Goal: Task Accomplishment & Management: Use online tool/utility

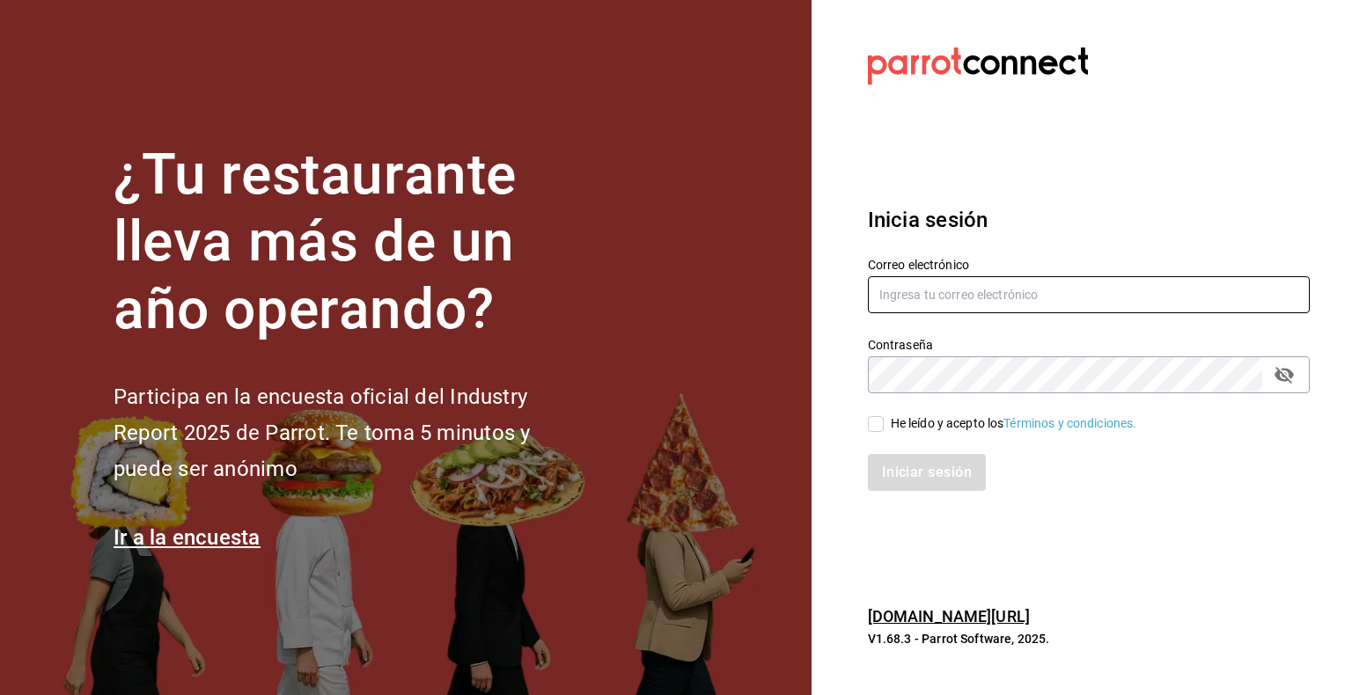
click at [1083, 292] on input "text" at bounding box center [1089, 294] width 442 height 37
type input "[EMAIL_ADDRESS][DOMAIN_NAME]"
click at [865, 429] on div "He leído y acepto los Términos y condiciones." at bounding box center [1078, 413] width 463 height 40
click at [878, 426] on input "He leído y acepto los Términos y condiciones." at bounding box center [876, 424] width 16 height 16
checkbox input "true"
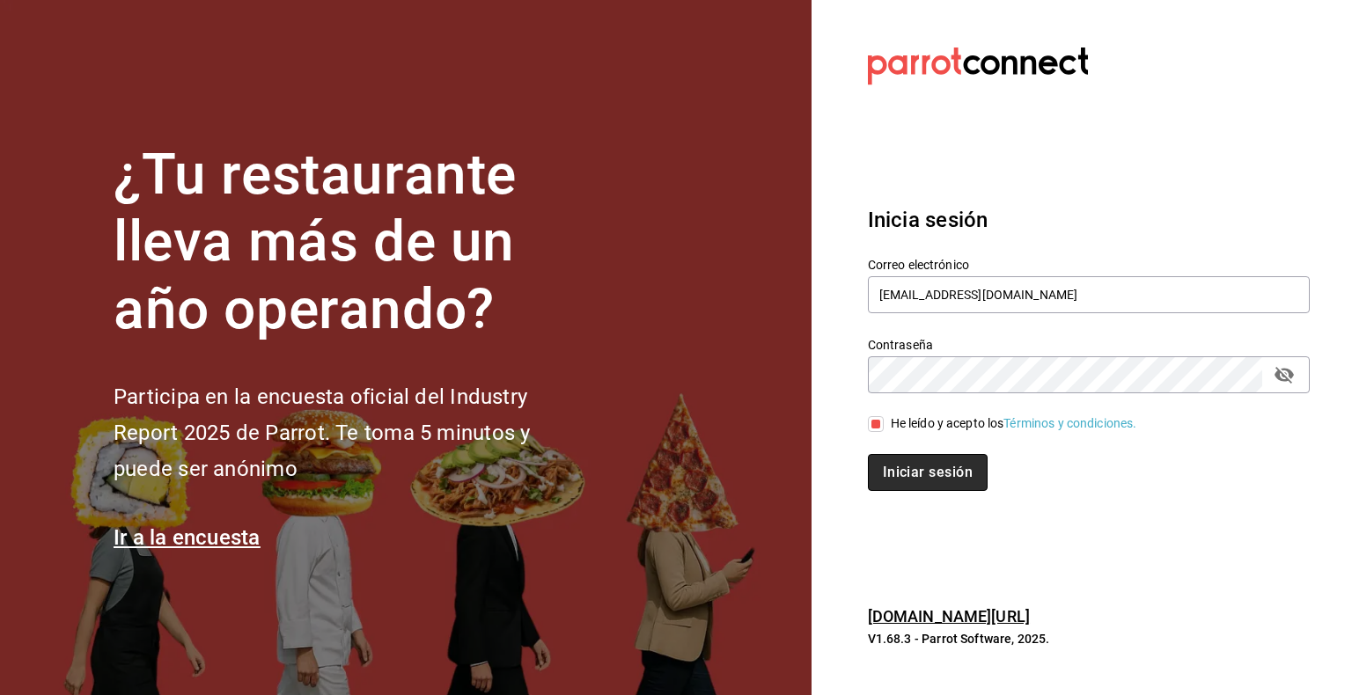
click at [898, 461] on button "Iniciar sesión" at bounding box center [928, 472] width 120 height 37
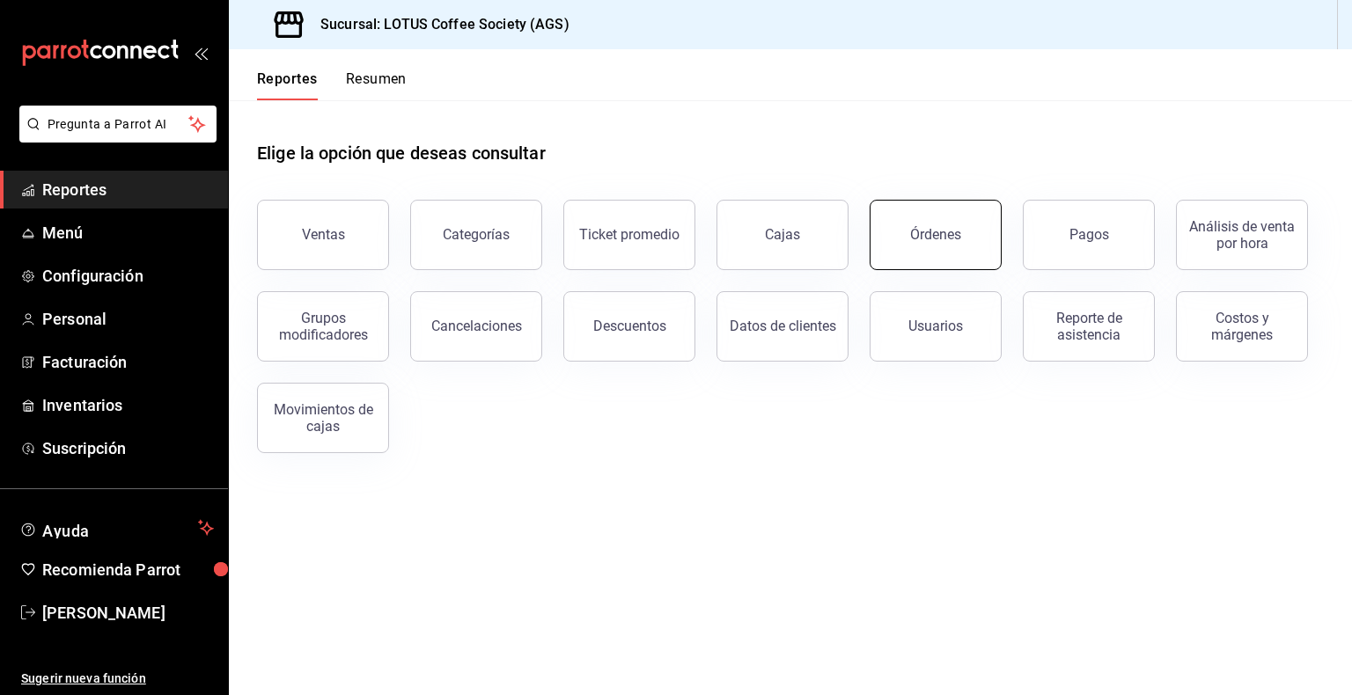
click at [916, 245] on button "Órdenes" at bounding box center [936, 235] width 132 height 70
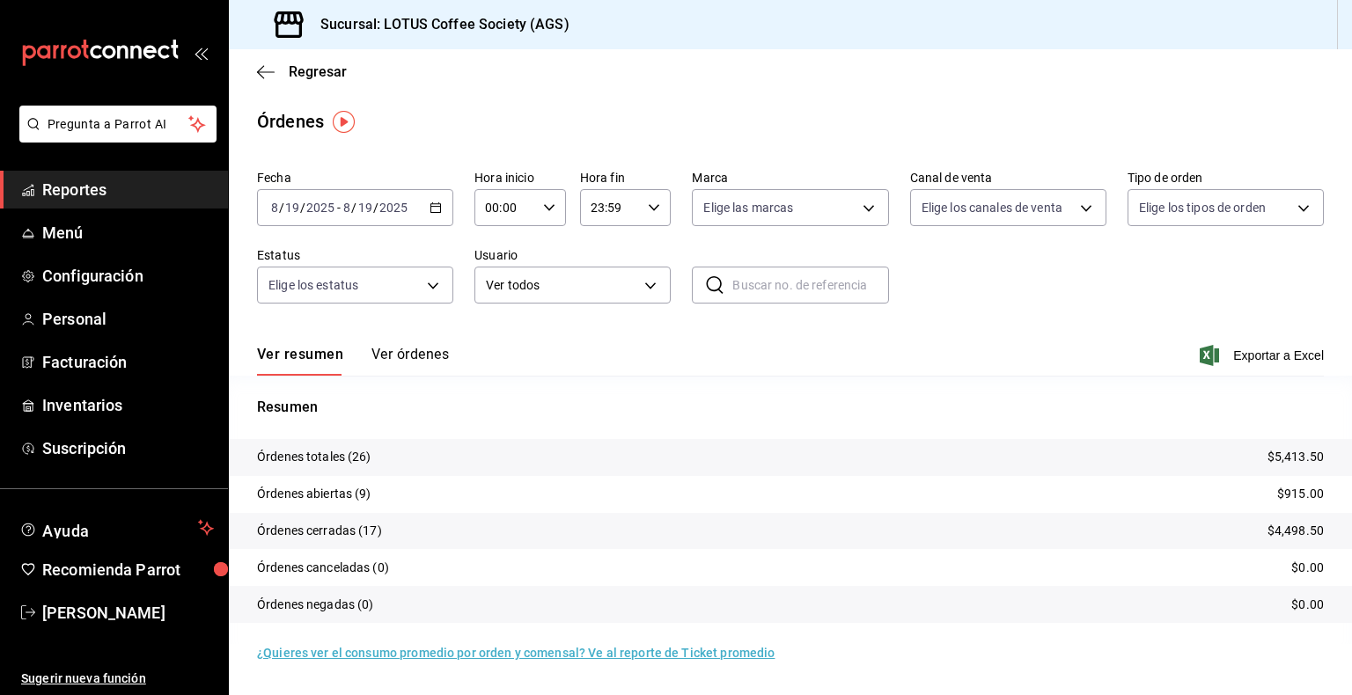
click at [433, 354] on button "Ver órdenes" at bounding box center [409, 361] width 77 height 30
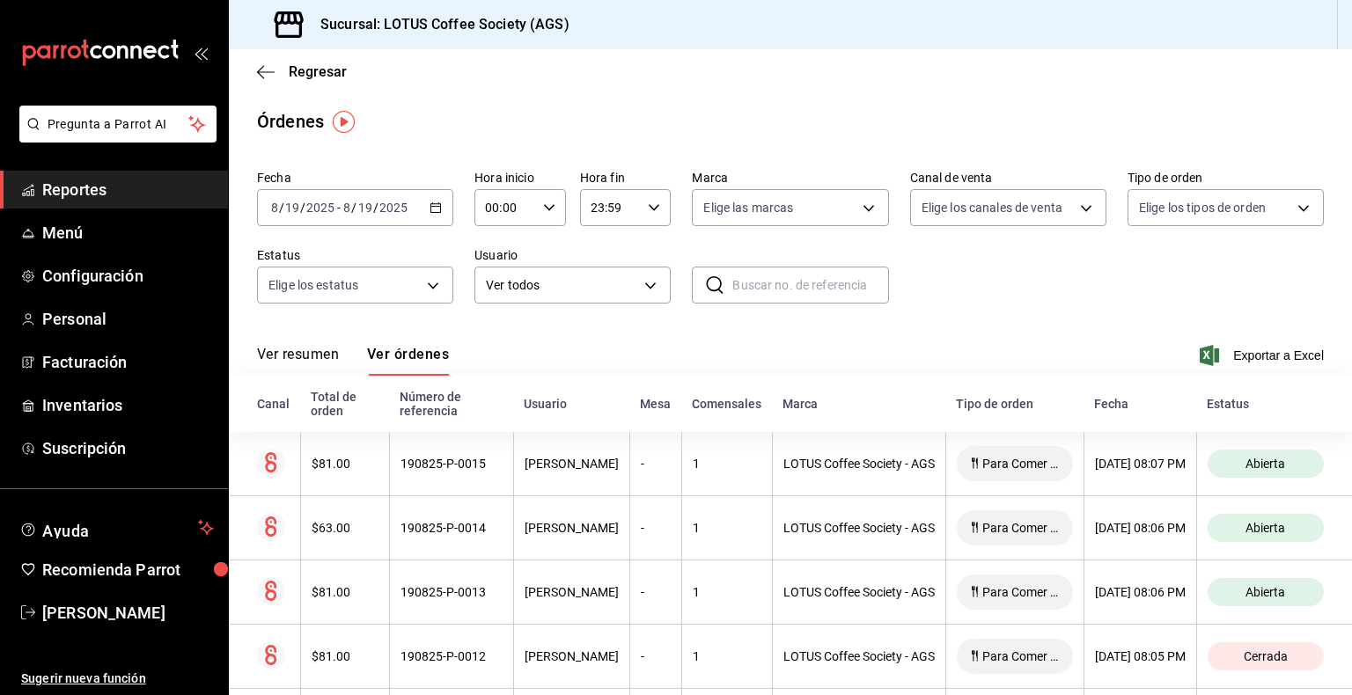
click at [1242, 405] on div "Estatus" at bounding box center [1265, 404] width 117 height 14
click at [401, 290] on body "Pregunta a Parrot AI Reportes Menú Configuración Personal Facturación Inventari…" at bounding box center [676, 347] width 1352 height 695
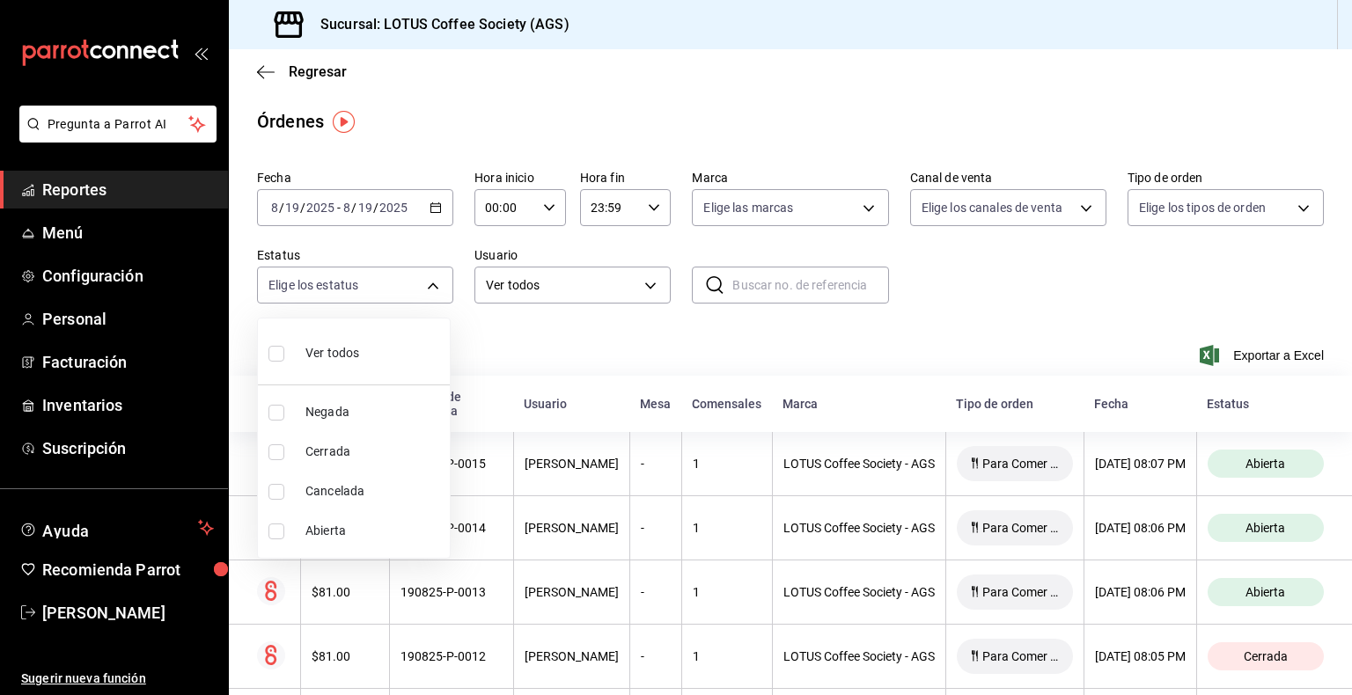
drag, startPoint x: 347, startPoint y: 531, endPoint x: 660, endPoint y: 386, distance: 345.4
click at [346, 531] on span "Abierta" at bounding box center [373, 531] width 137 height 18
type input "OPEN"
checkbox input "true"
click at [1049, 299] on div at bounding box center [676, 347] width 1352 height 695
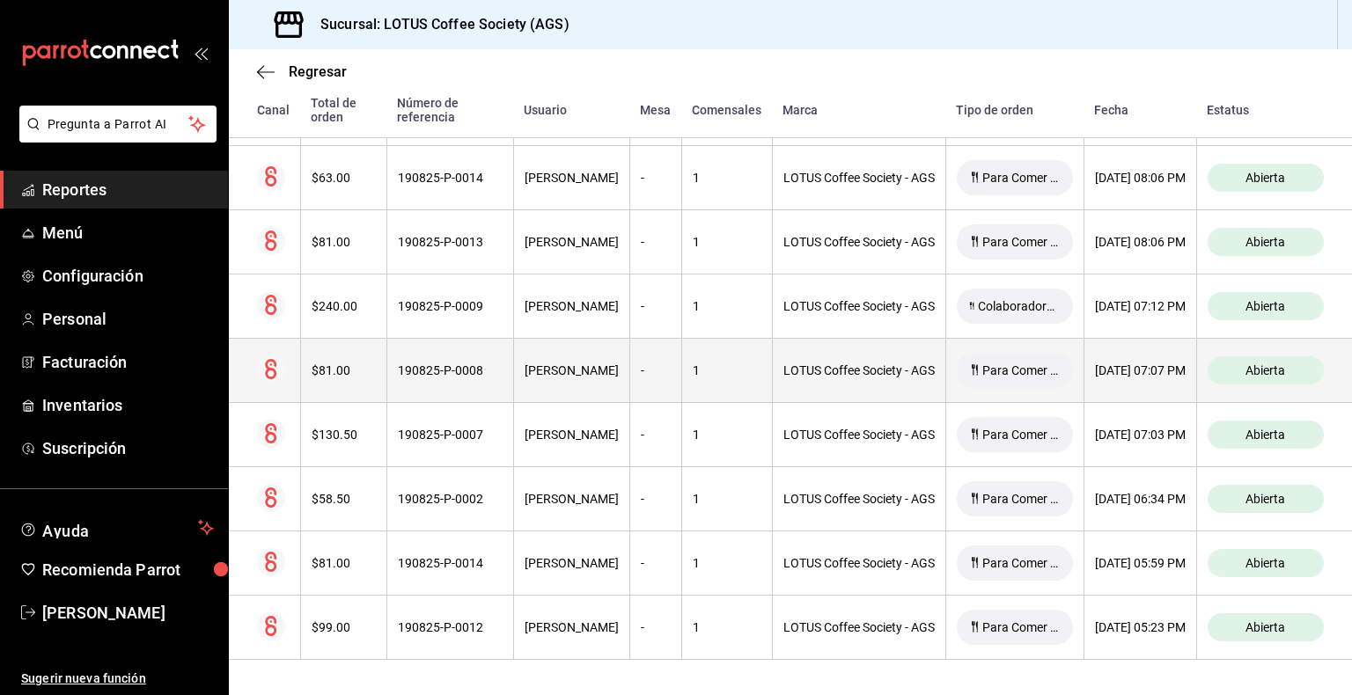
scroll to position [395, 0]
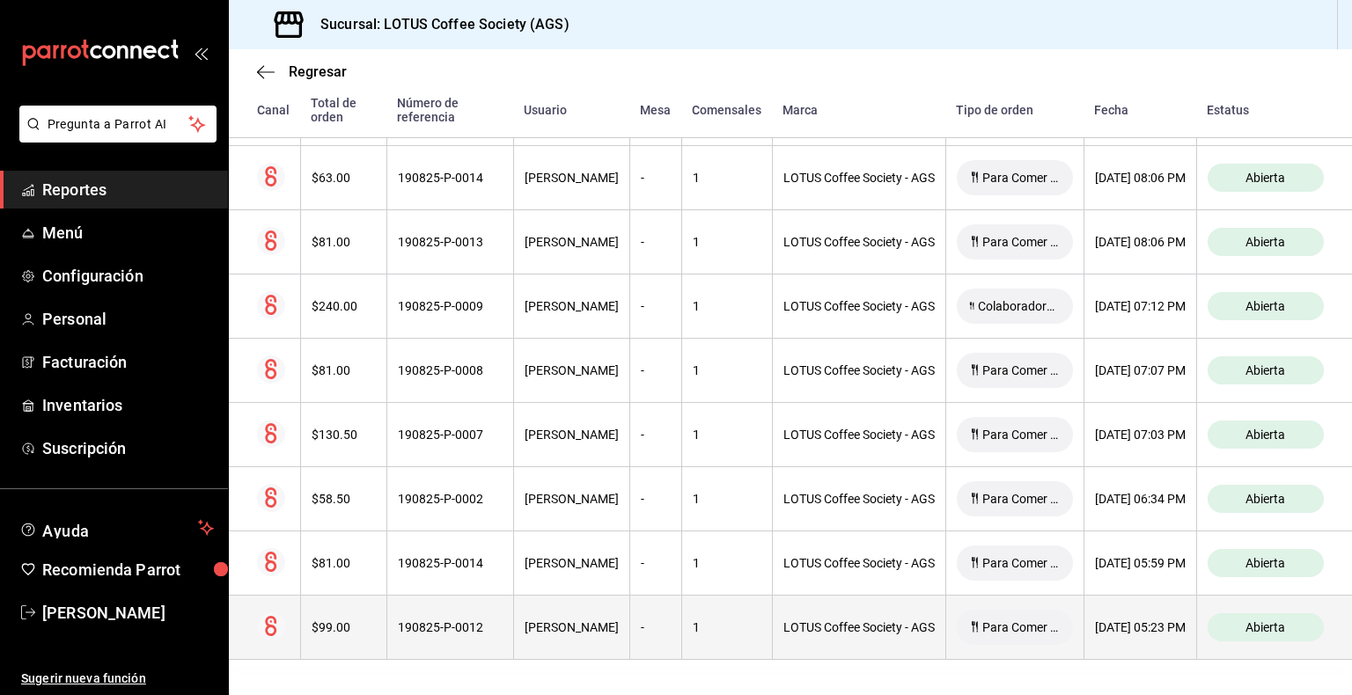
click at [532, 623] on th "[PERSON_NAME]" at bounding box center [571, 628] width 116 height 64
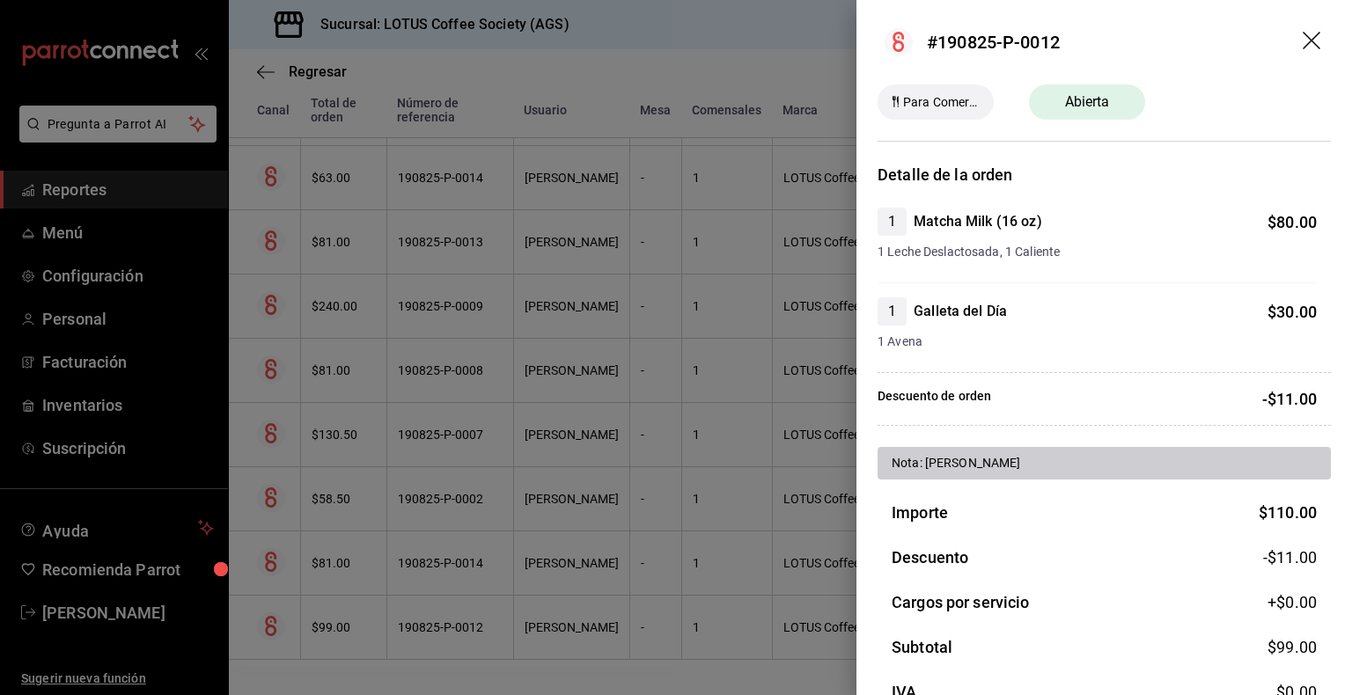
click at [614, 544] on div at bounding box center [676, 347] width 1352 height 695
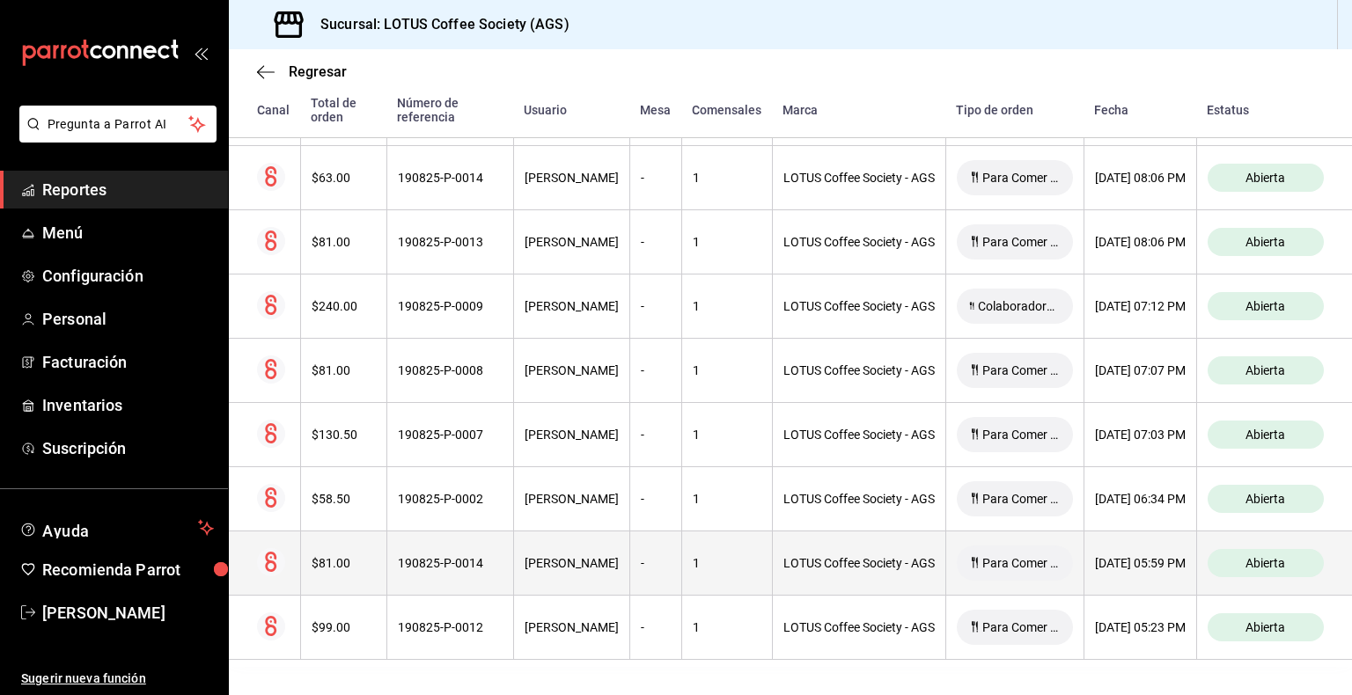
click at [464, 545] on th "190825-P-0014" at bounding box center [449, 564] width 127 height 64
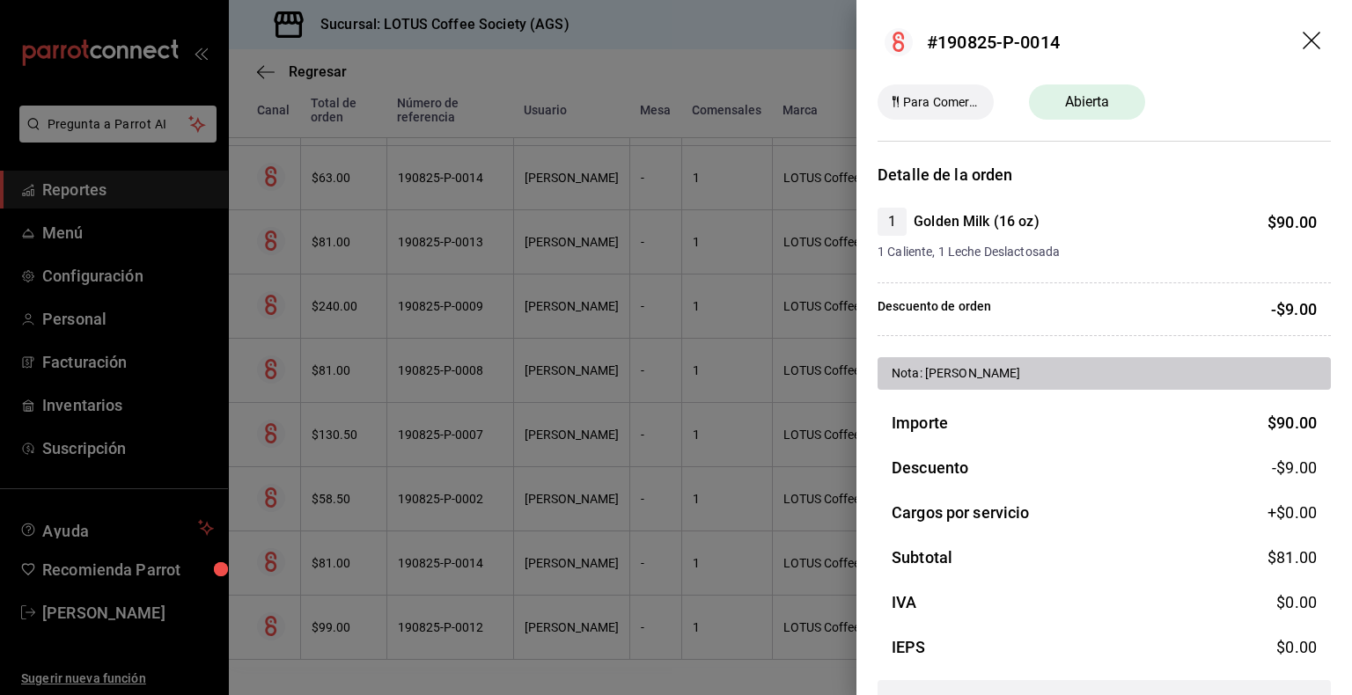
click at [475, 540] on div at bounding box center [676, 347] width 1352 height 695
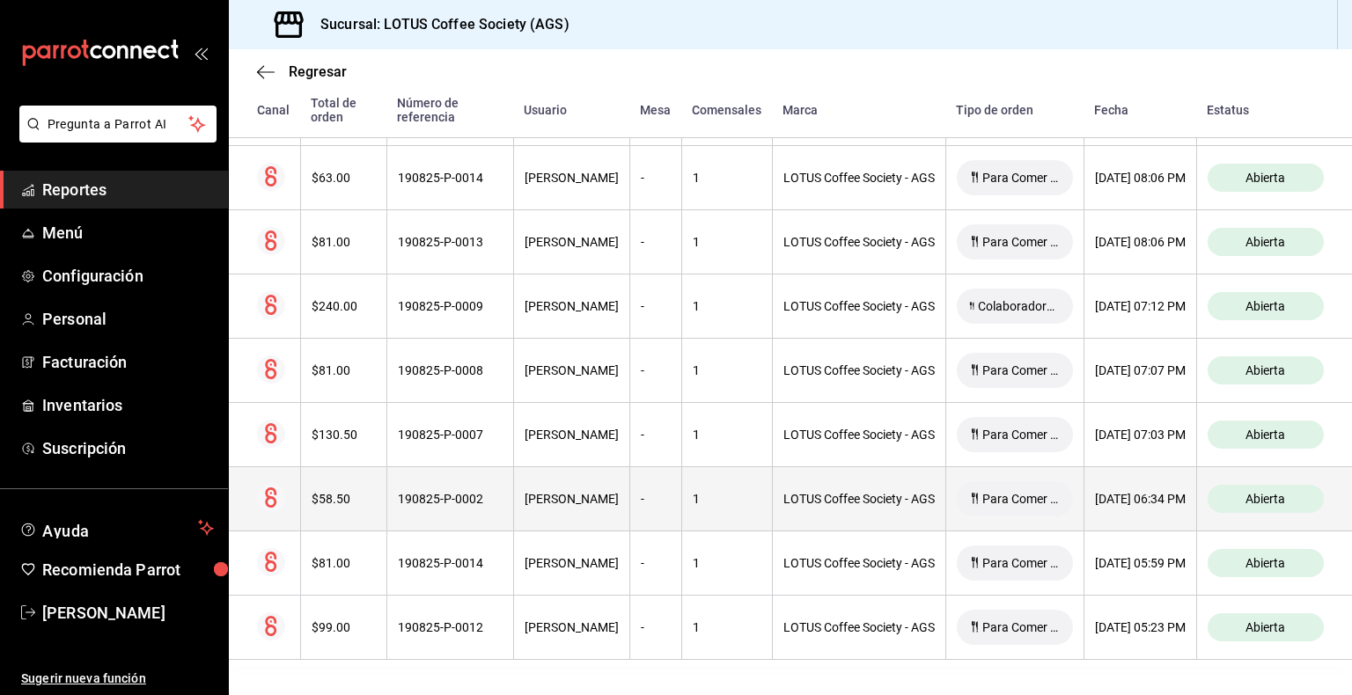
click at [431, 504] on th "190825-P-0002" at bounding box center [449, 499] width 127 height 64
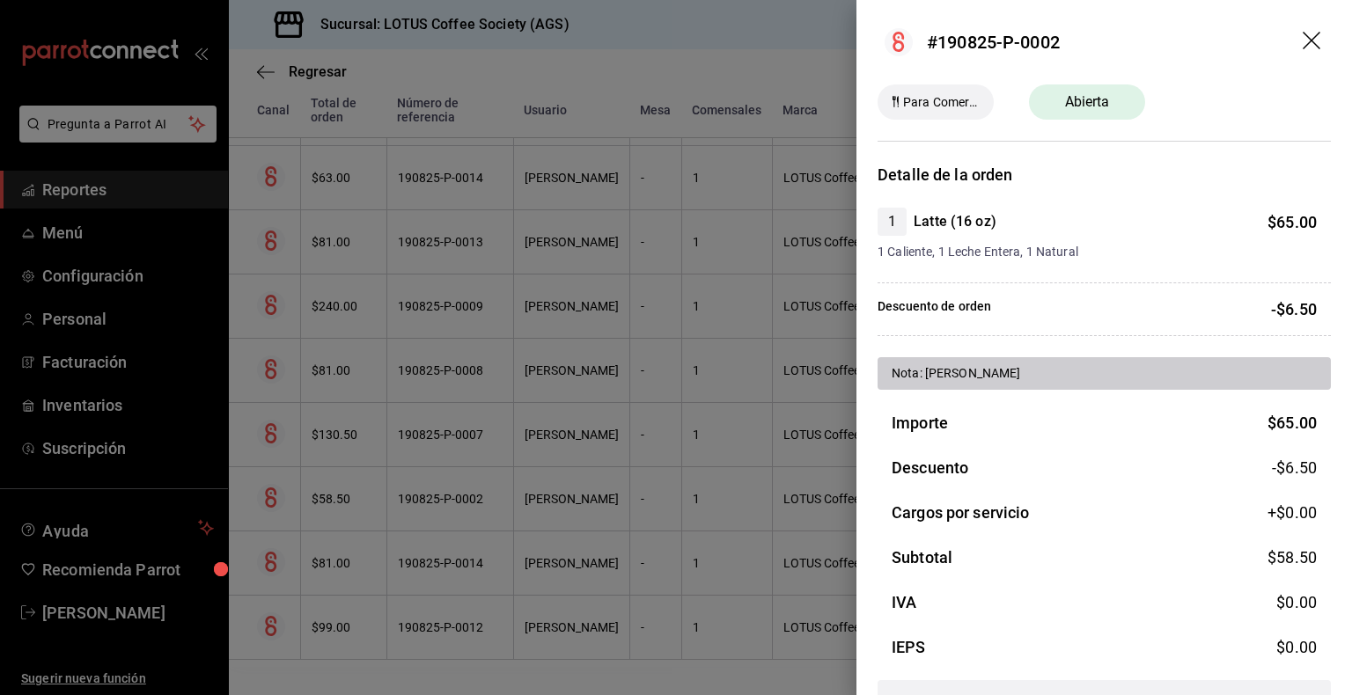
click at [431, 503] on div at bounding box center [676, 347] width 1352 height 695
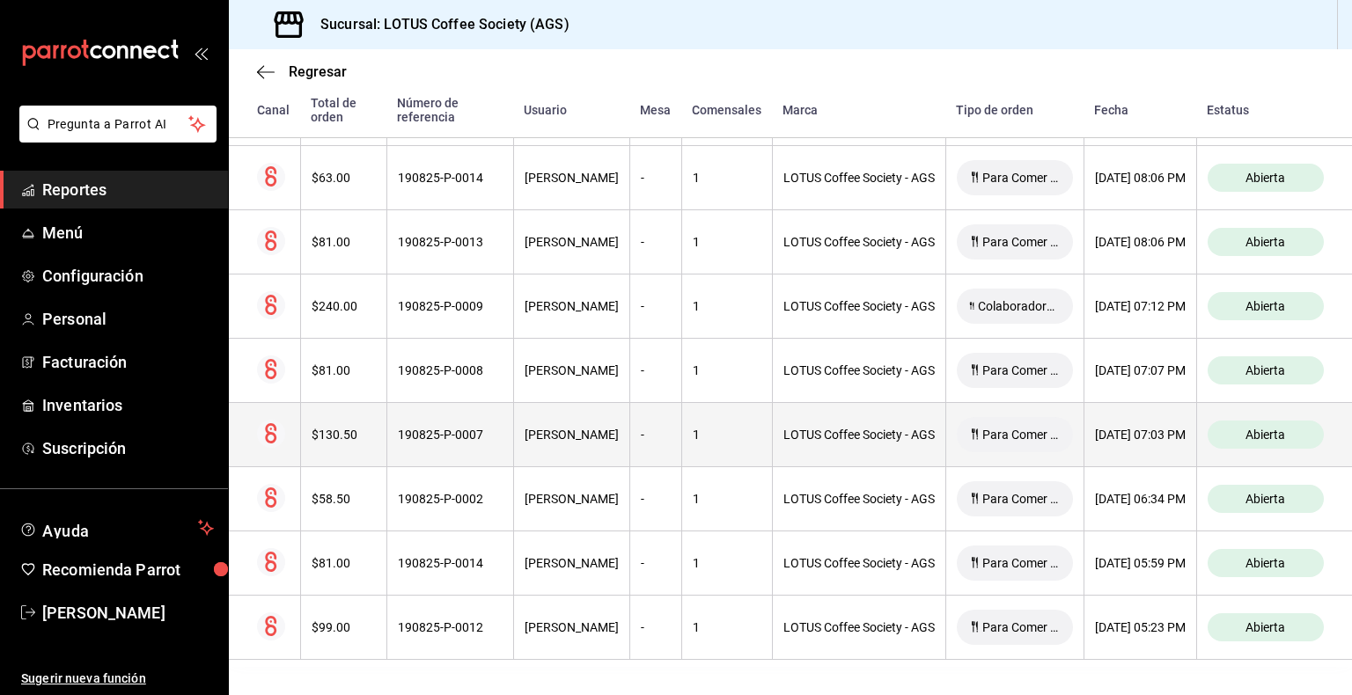
click at [393, 434] on th "190825-P-0007" at bounding box center [449, 435] width 127 height 64
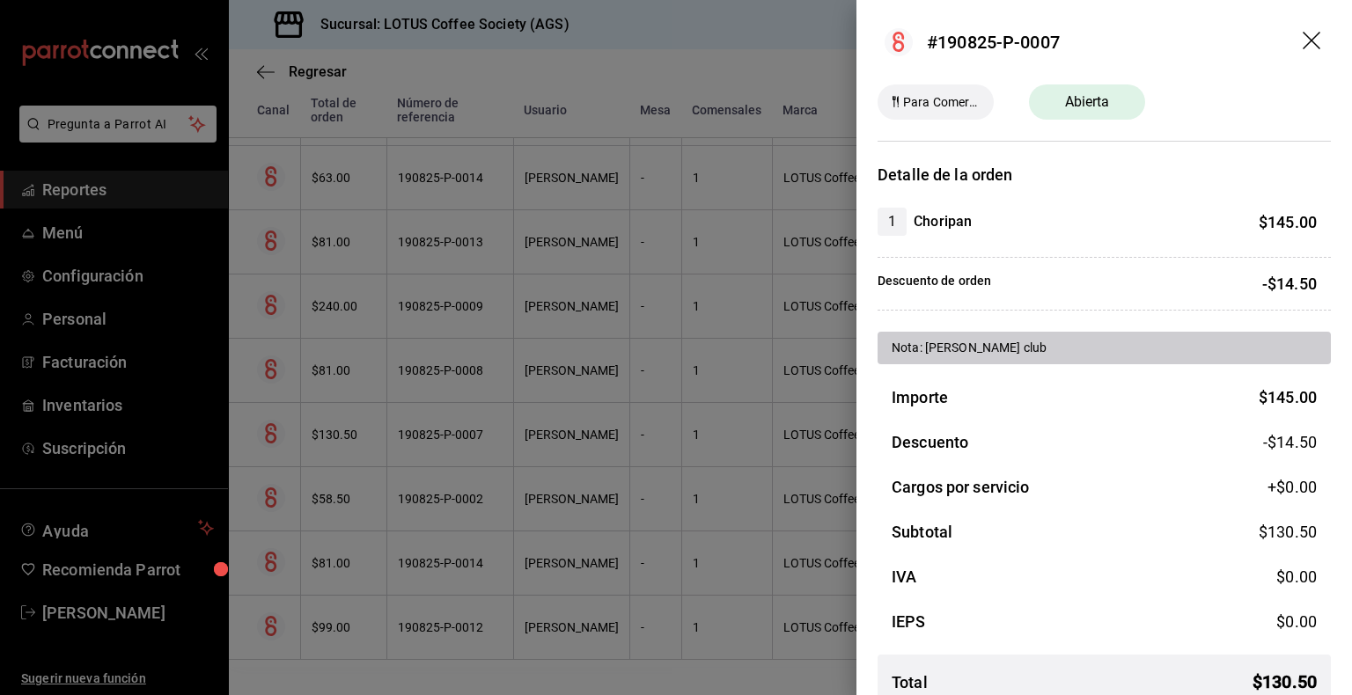
click at [387, 437] on div at bounding box center [676, 347] width 1352 height 695
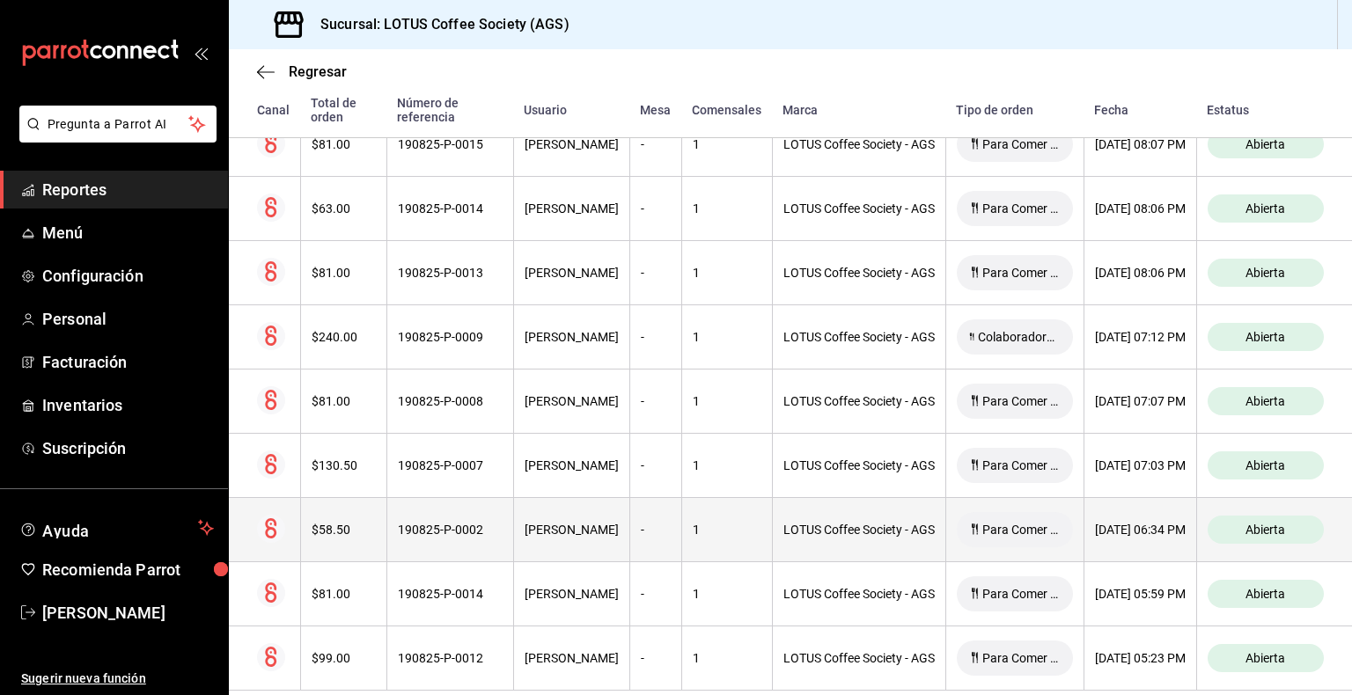
scroll to position [307, 0]
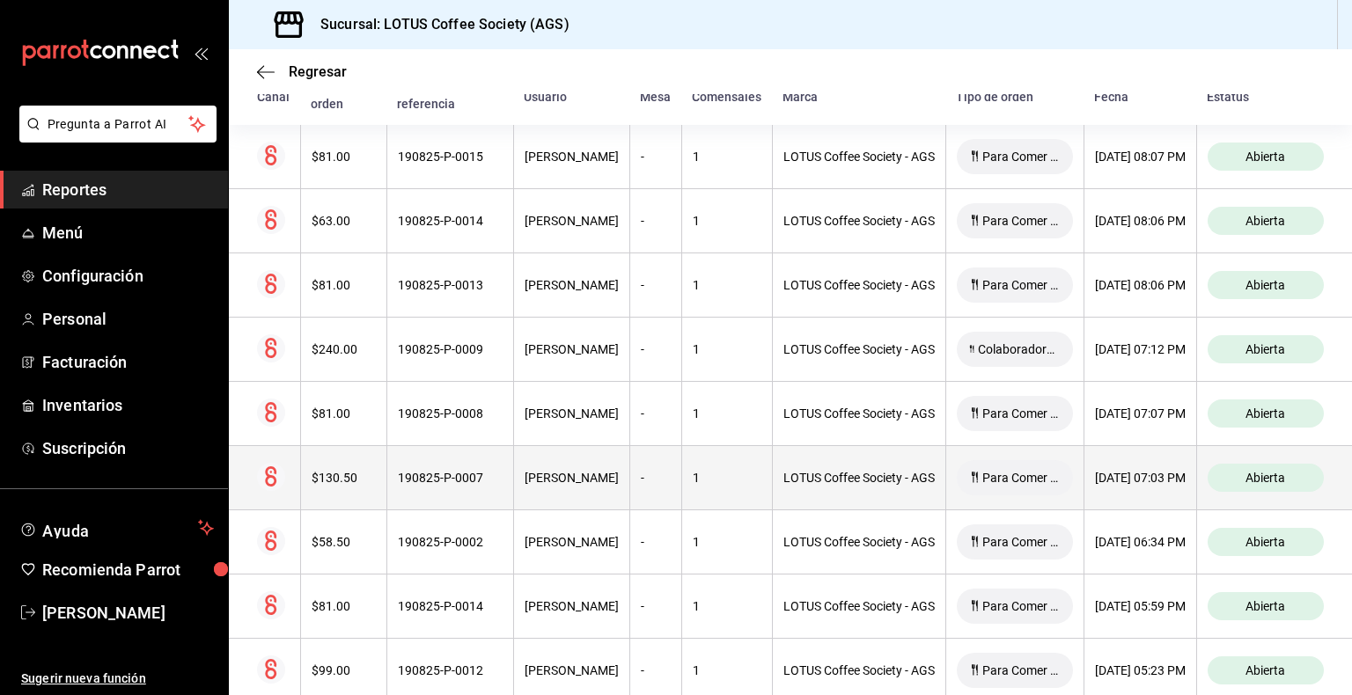
click at [416, 506] on th "190825-P-0007" at bounding box center [449, 478] width 127 height 64
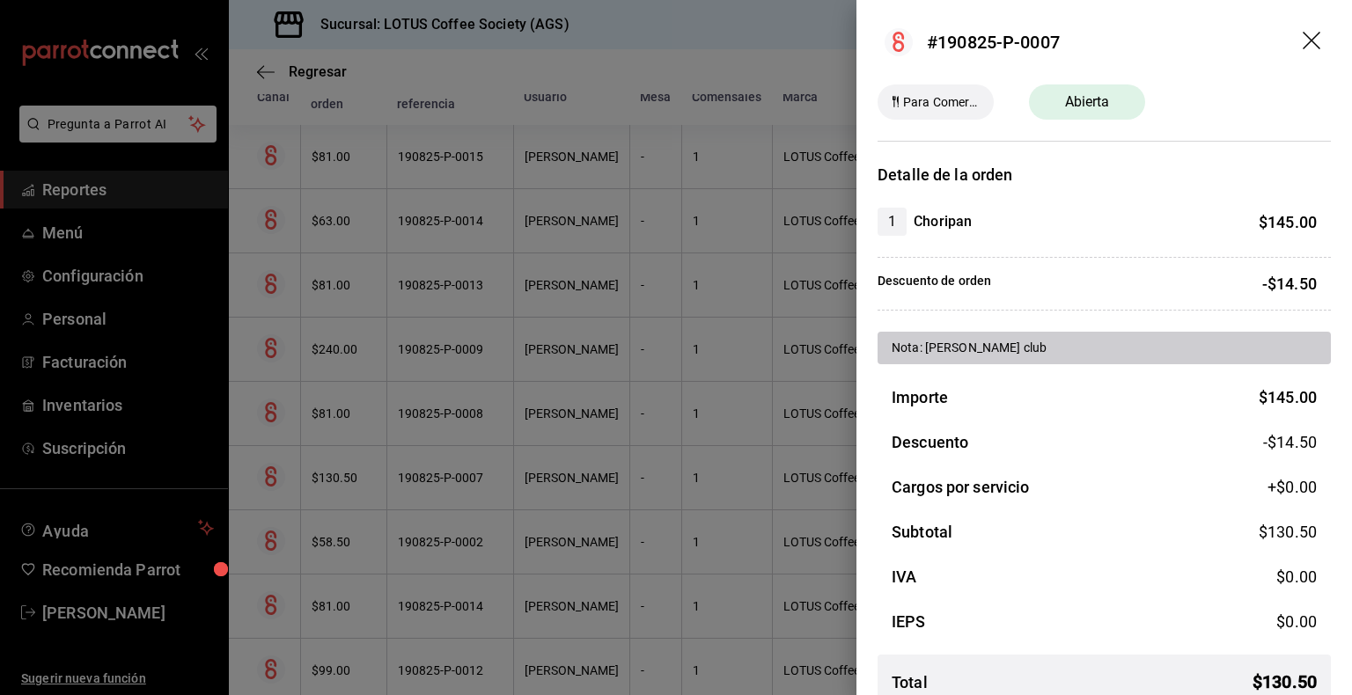
click at [428, 493] on div at bounding box center [676, 347] width 1352 height 695
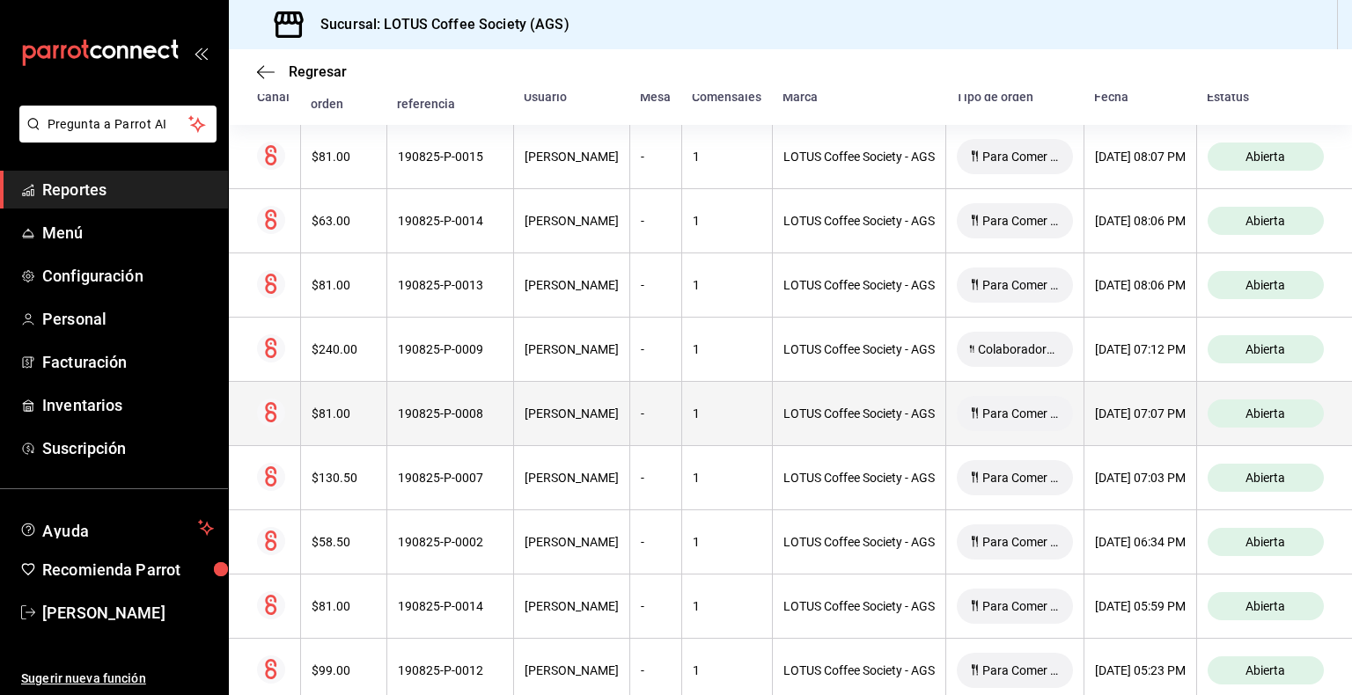
click at [427, 435] on th "190825-P-0008" at bounding box center [449, 414] width 127 height 64
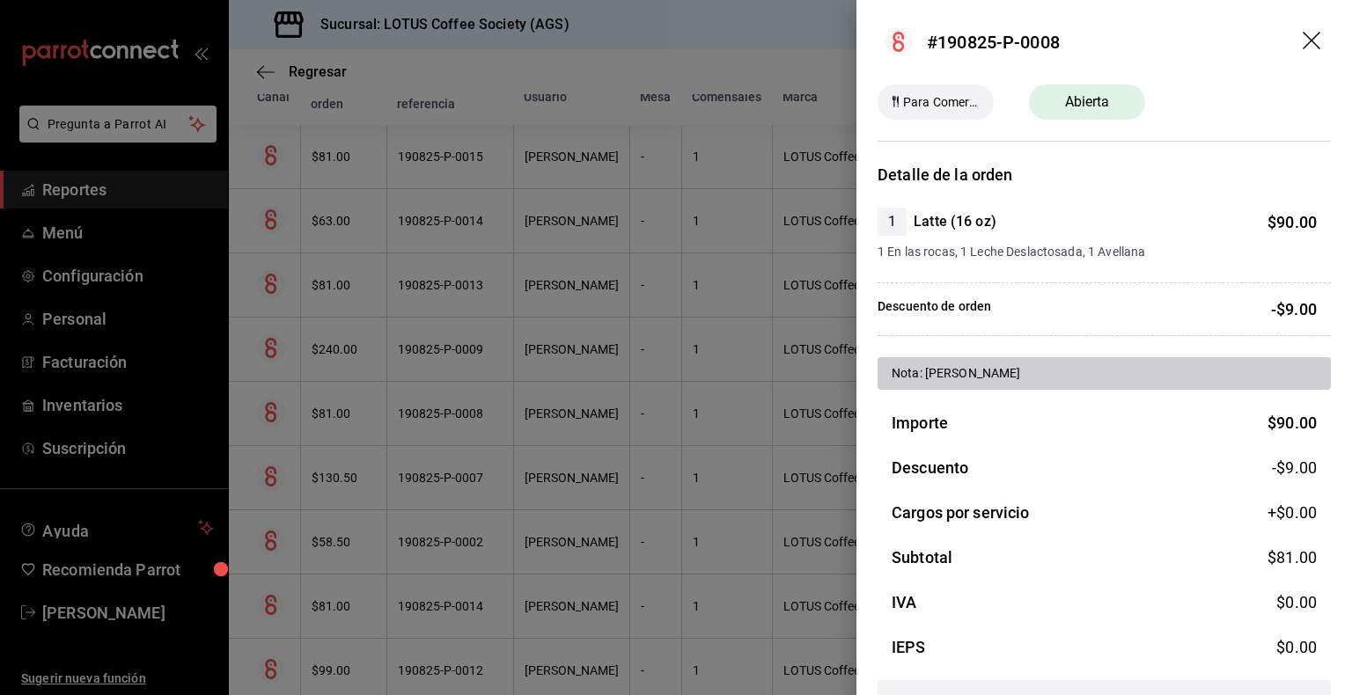
click at [430, 426] on div at bounding box center [676, 347] width 1352 height 695
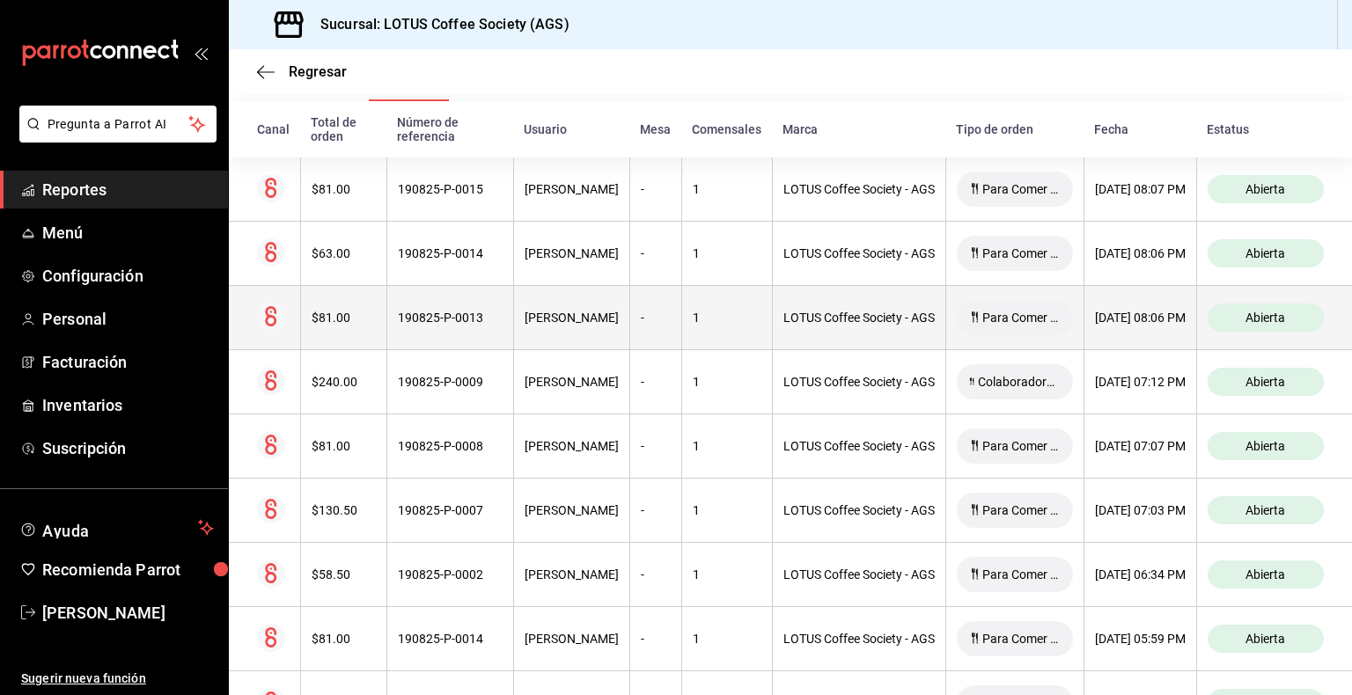
scroll to position [131, 0]
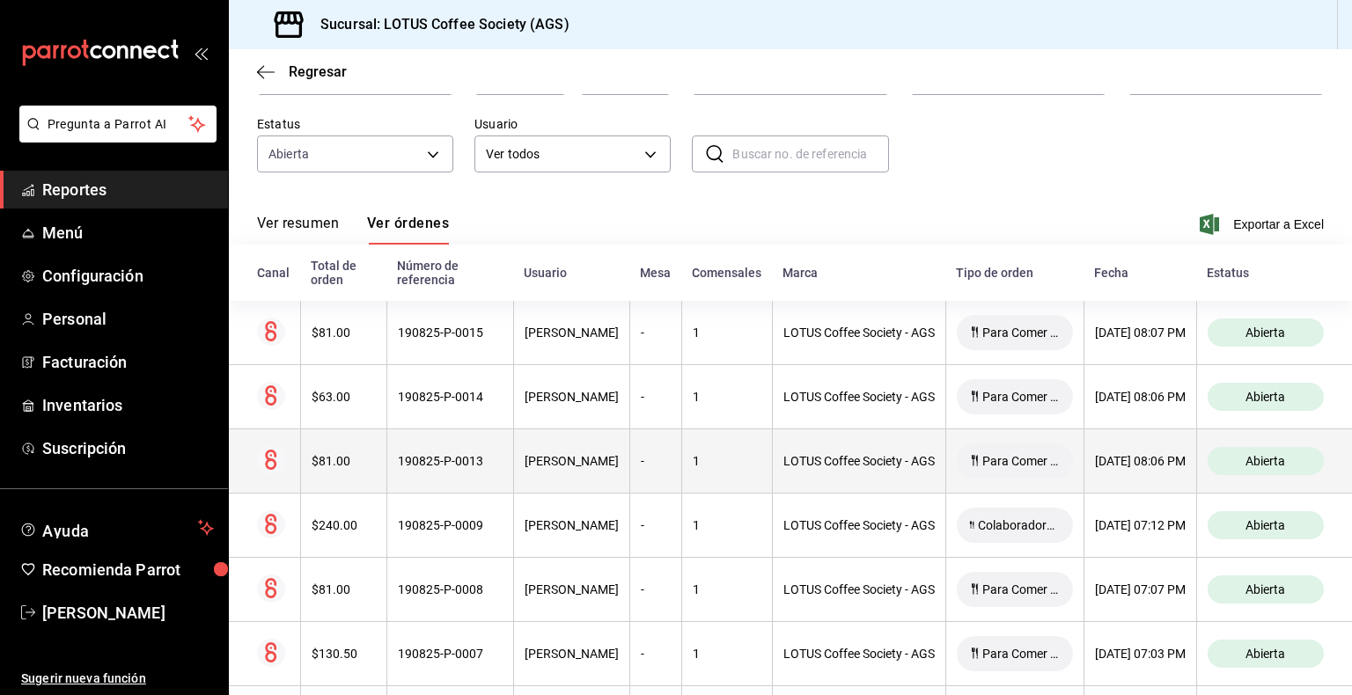
click at [433, 463] on div "190825-P-0013" at bounding box center [450, 461] width 105 height 14
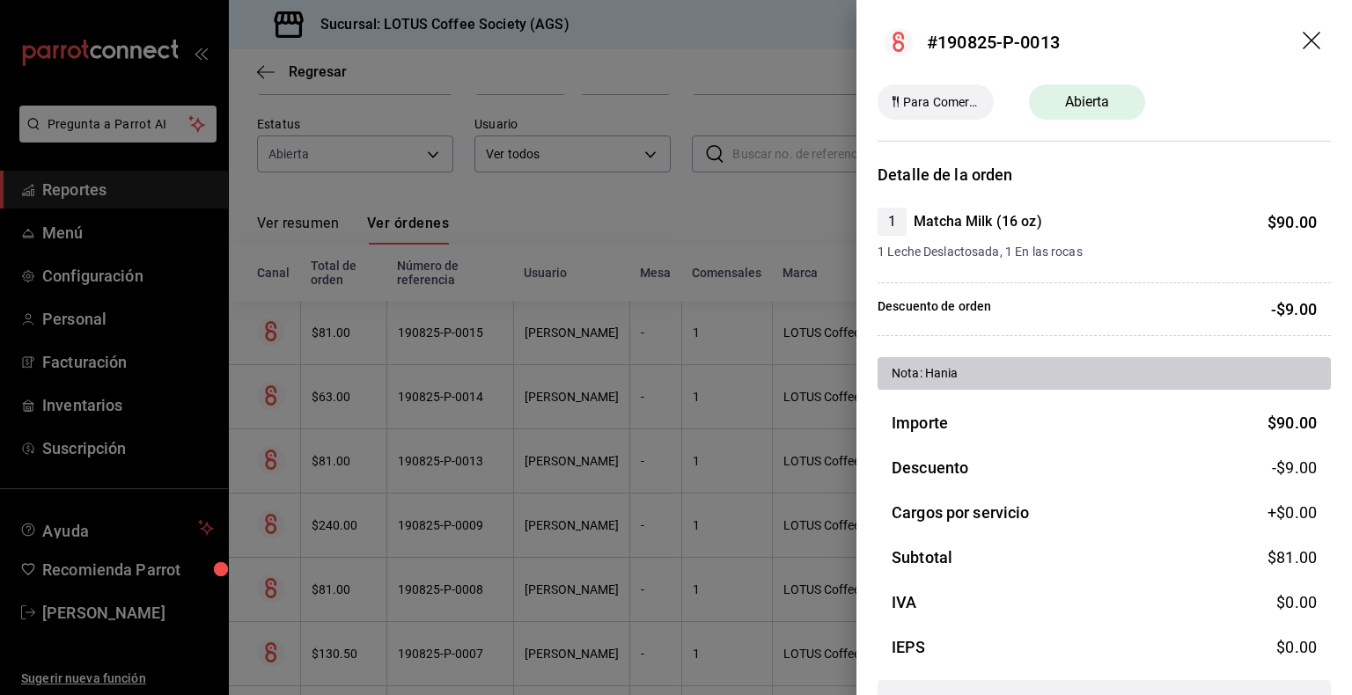
click at [433, 463] on div at bounding box center [676, 347] width 1352 height 695
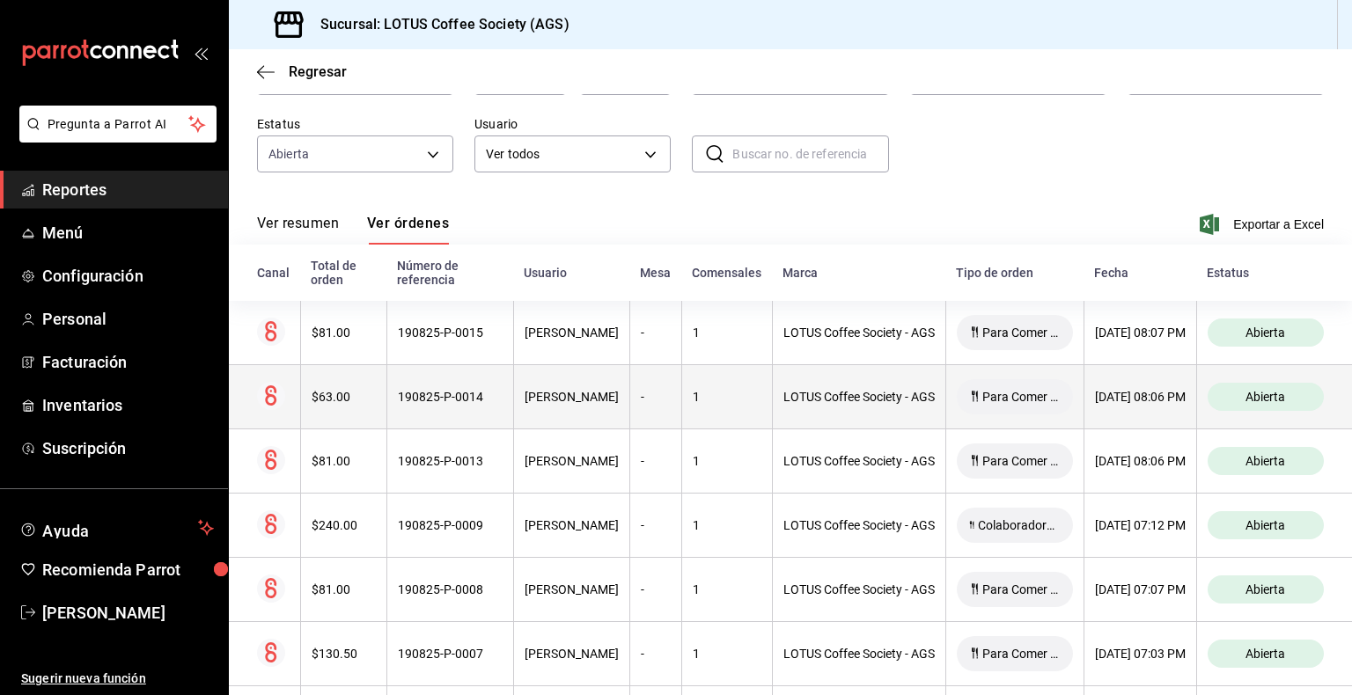
click at [433, 405] on th "190825-P-0014" at bounding box center [449, 397] width 127 height 64
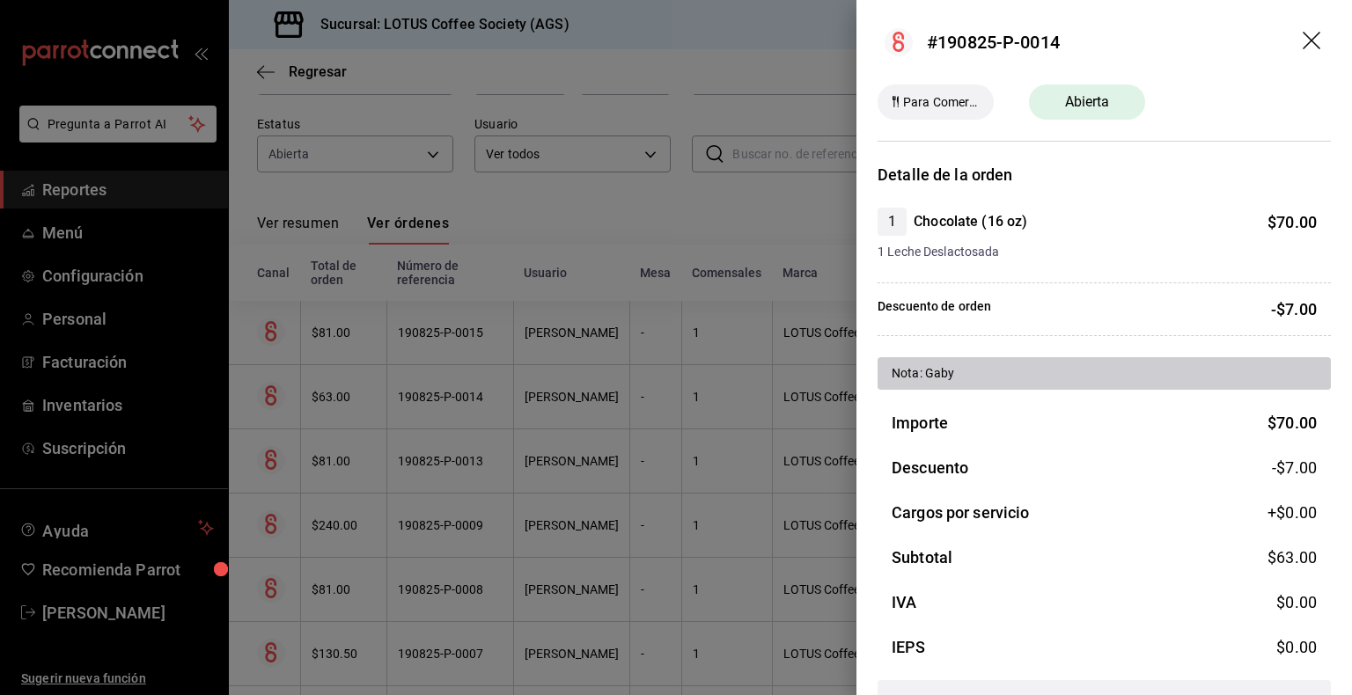
click at [454, 408] on div at bounding box center [676, 347] width 1352 height 695
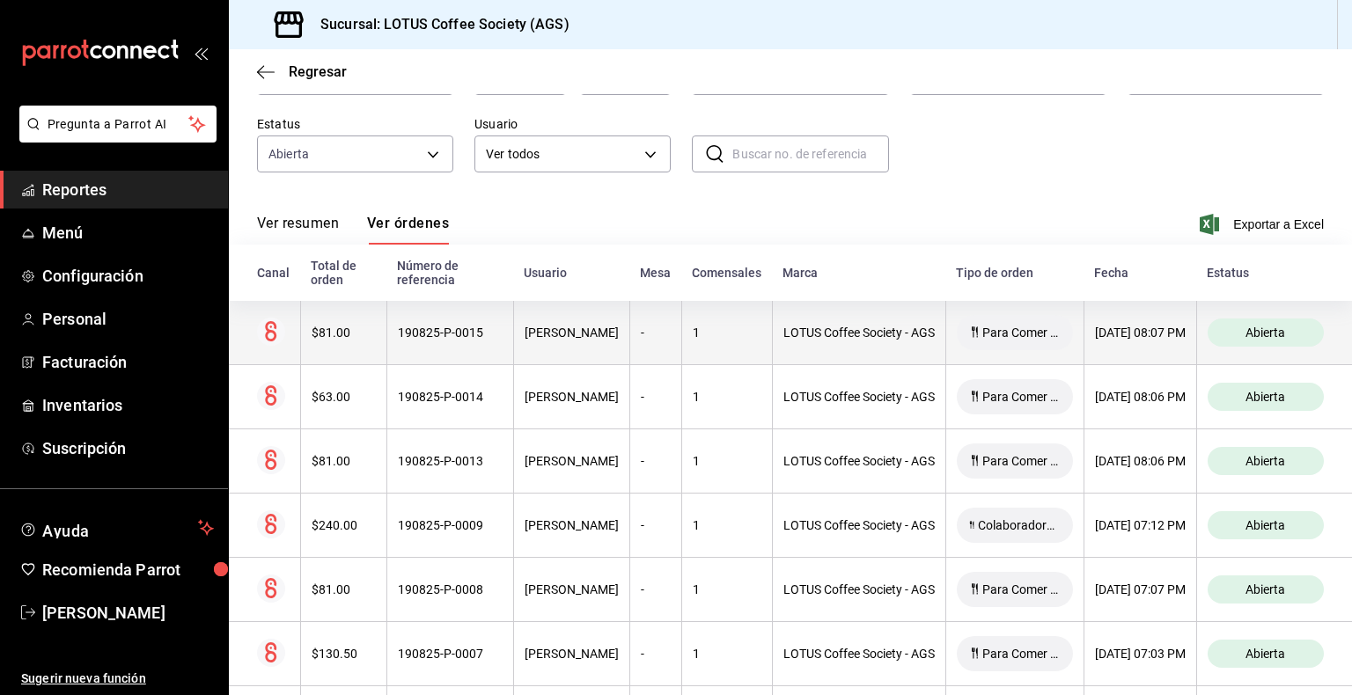
click at [444, 354] on th "190825-P-0015" at bounding box center [449, 333] width 127 height 64
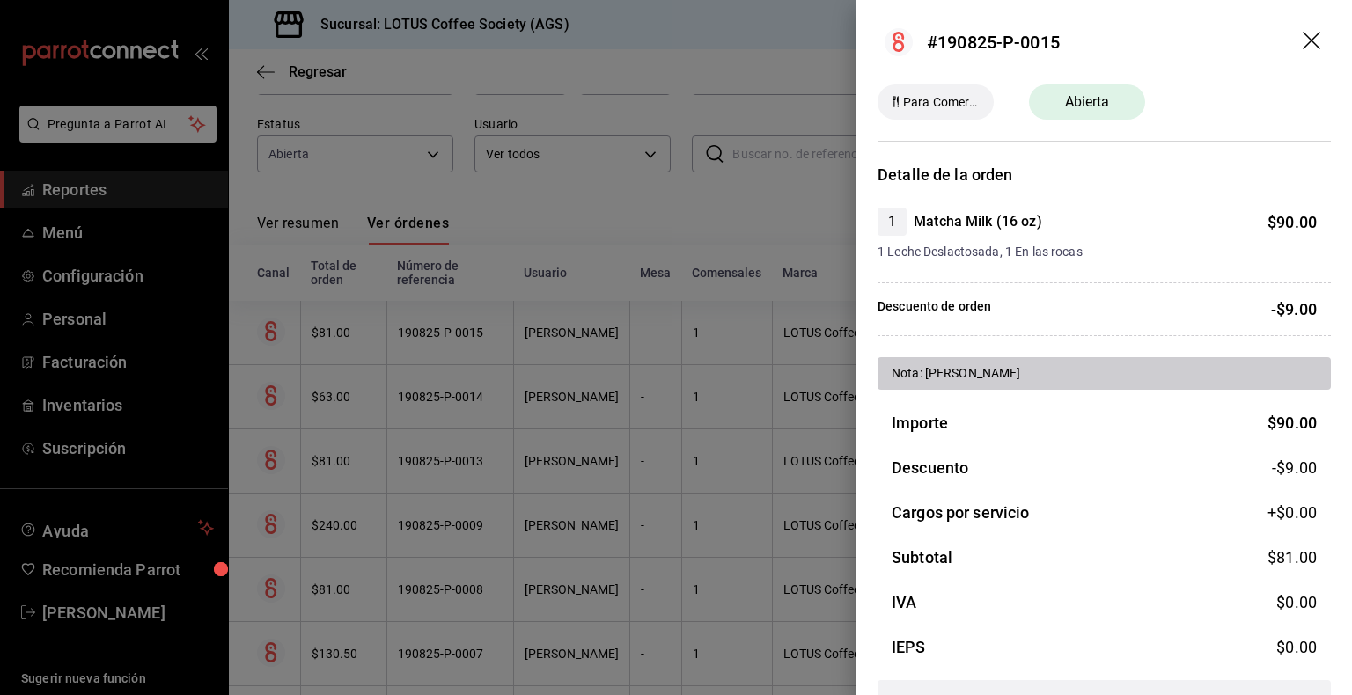
click at [439, 457] on div at bounding box center [676, 347] width 1352 height 695
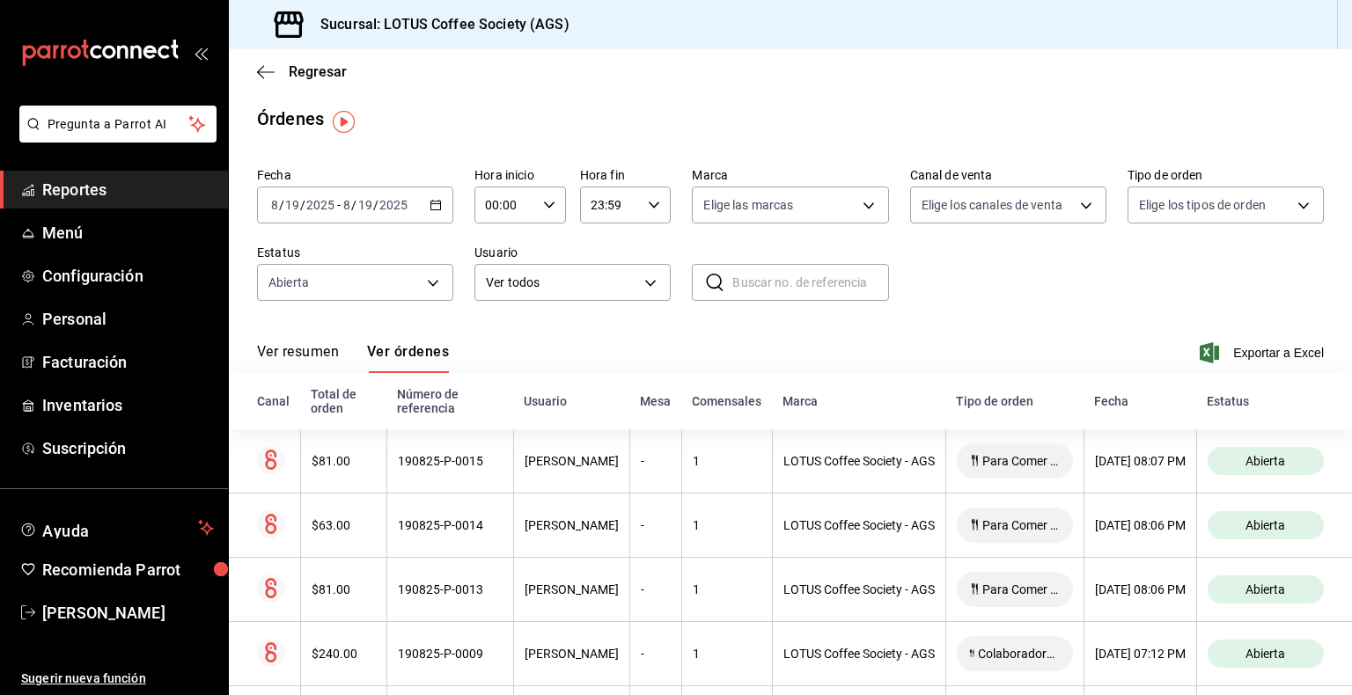
scroll to position [0, 0]
